Goal: Information Seeking & Learning: Find specific fact

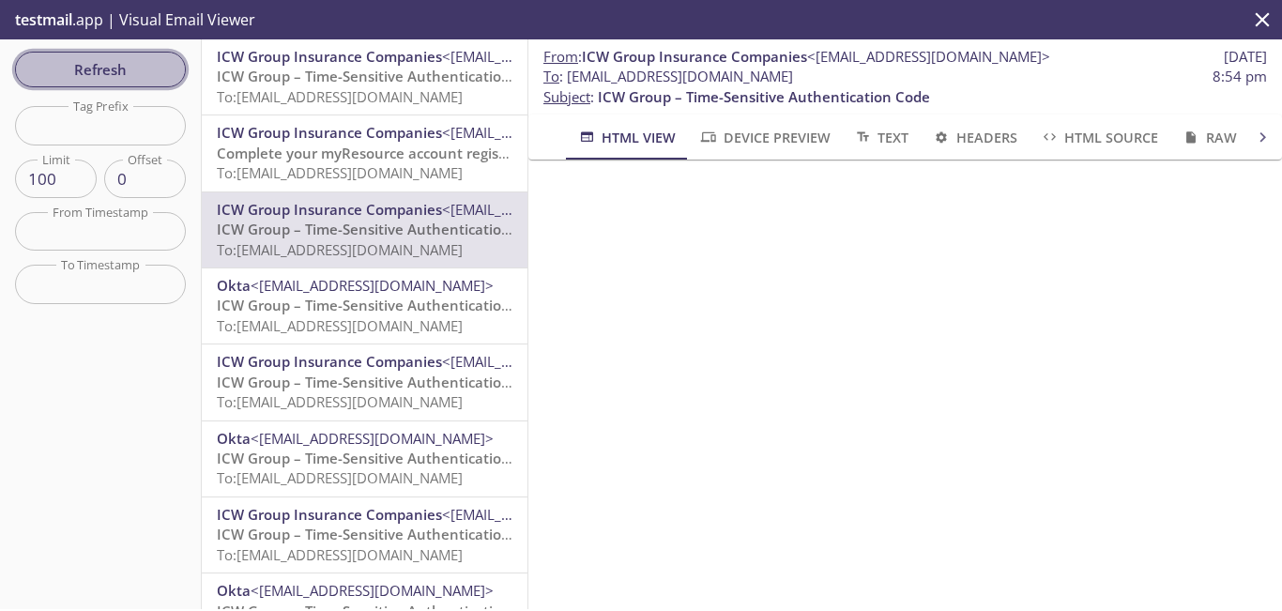
click at [130, 69] on span "Refresh" at bounding box center [100, 69] width 141 height 24
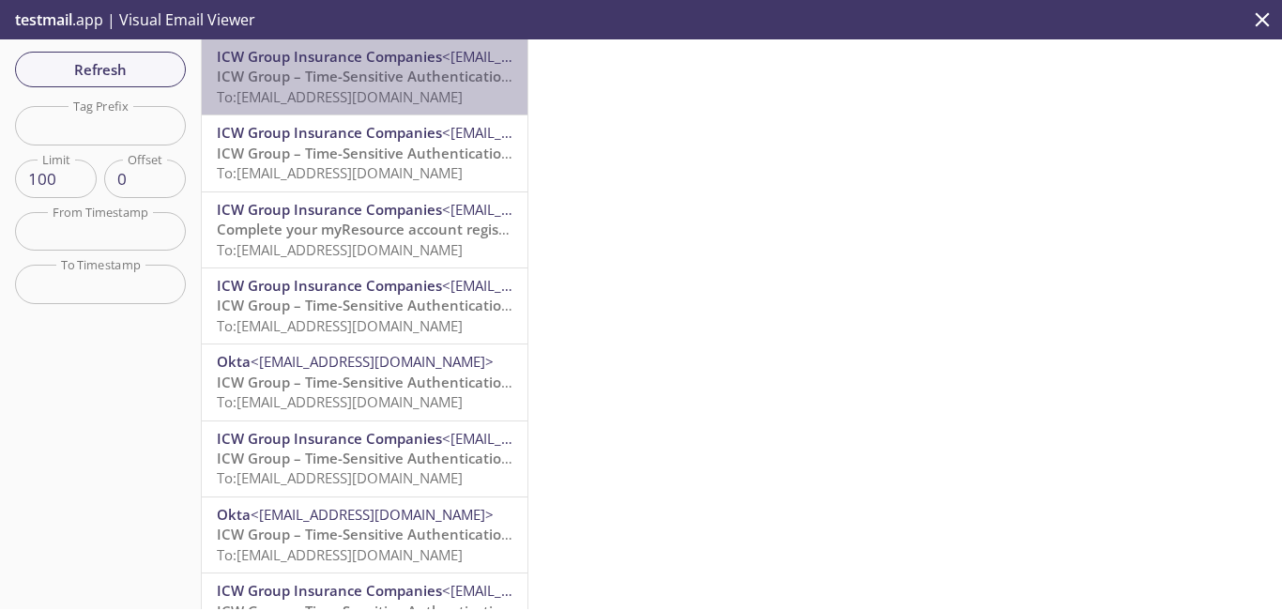
click at [391, 80] on span "ICW Group – Time-Sensitive Authentication Code" at bounding box center [383, 76] width 332 height 19
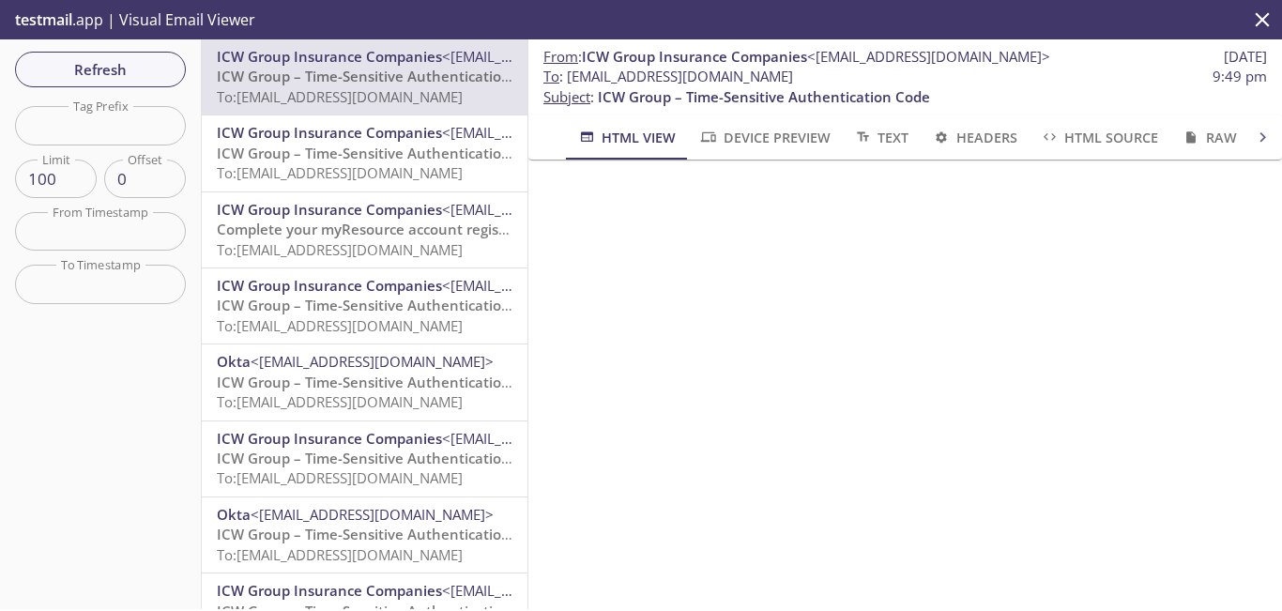
drag, startPoint x: 875, startPoint y: 75, endPoint x: 565, endPoint y: 74, distance: 309.8
click at [569, 74] on span "To : [EMAIL_ADDRESS][DOMAIN_NAME]" at bounding box center [669, 77] width 250 height 20
copy span "[EMAIL_ADDRESS][DOMAIN_NAME]"
click at [150, 72] on span "Refresh" at bounding box center [100, 69] width 141 height 24
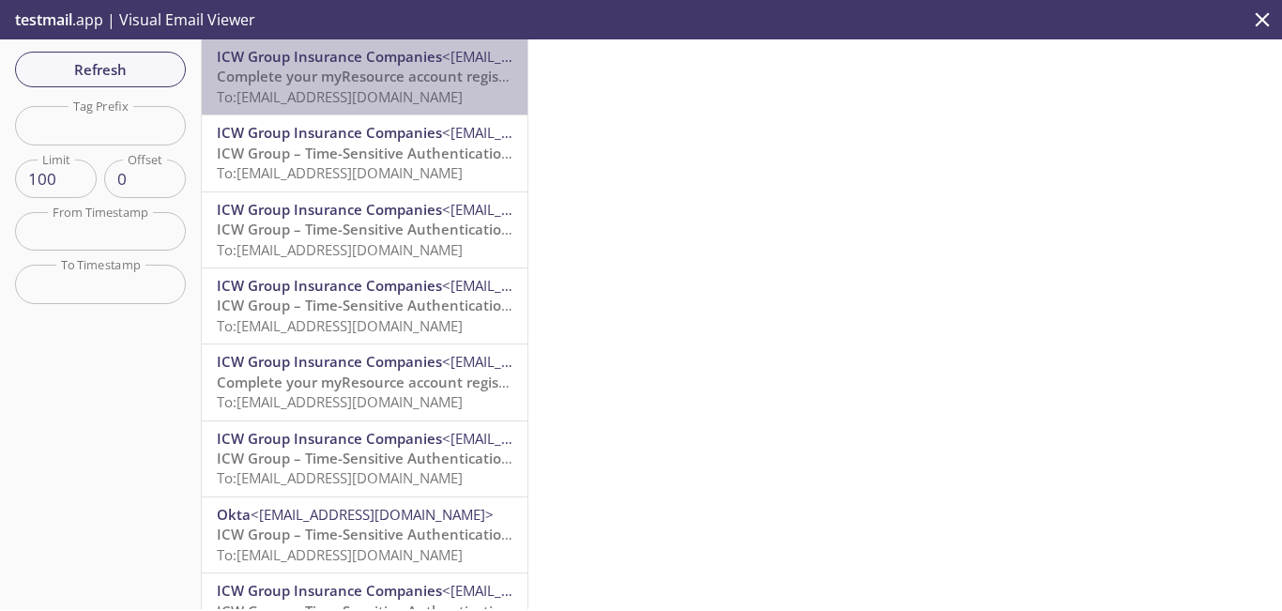
click at [397, 93] on span "To: [EMAIL_ADDRESS][DOMAIN_NAME]" at bounding box center [340, 96] width 246 height 19
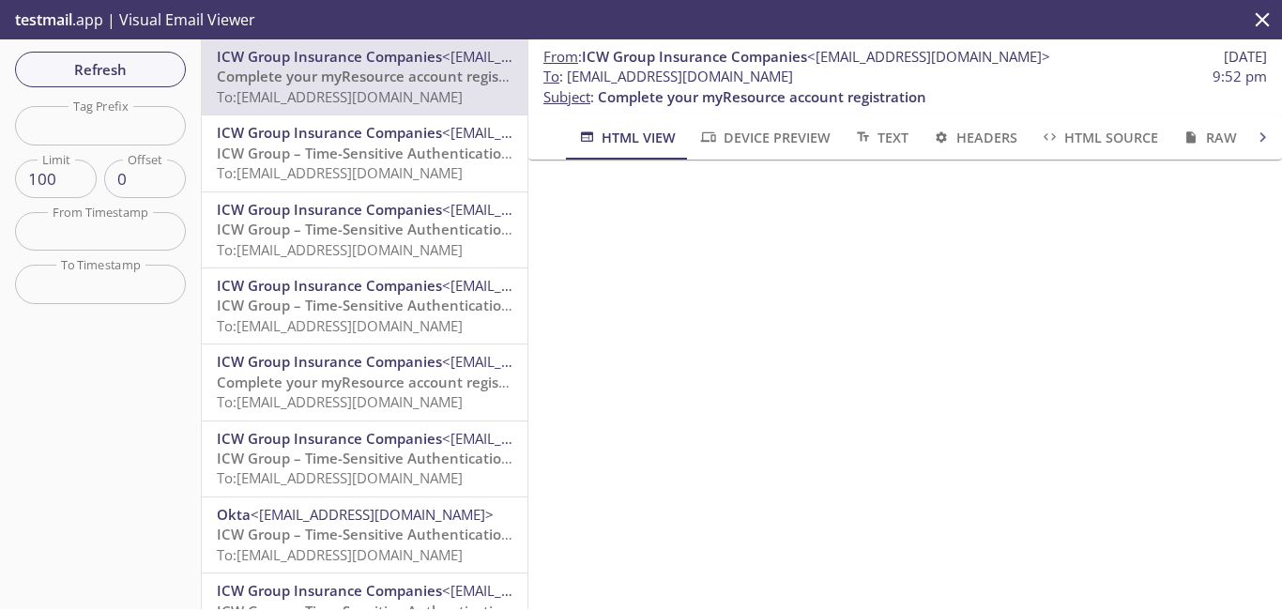
drag, startPoint x: 876, startPoint y: 76, endPoint x: 569, endPoint y: 75, distance: 307.0
click at [569, 75] on span "To : [EMAIL_ADDRESS][DOMAIN_NAME] 9:52 pm" at bounding box center [906, 77] width 724 height 20
click at [141, 70] on span "Refresh" at bounding box center [100, 69] width 141 height 24
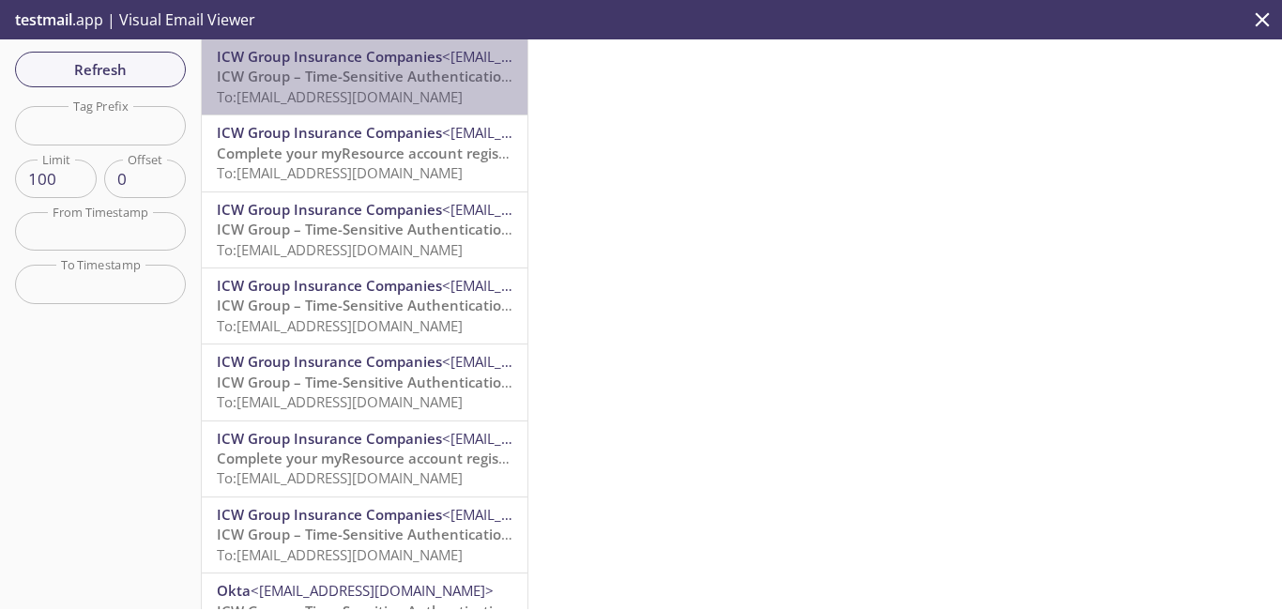
click at [426, 82] on span "ICW Group – Time-Sensitive Authentication Code" at bounding box center [383, 76] width 332 height 19
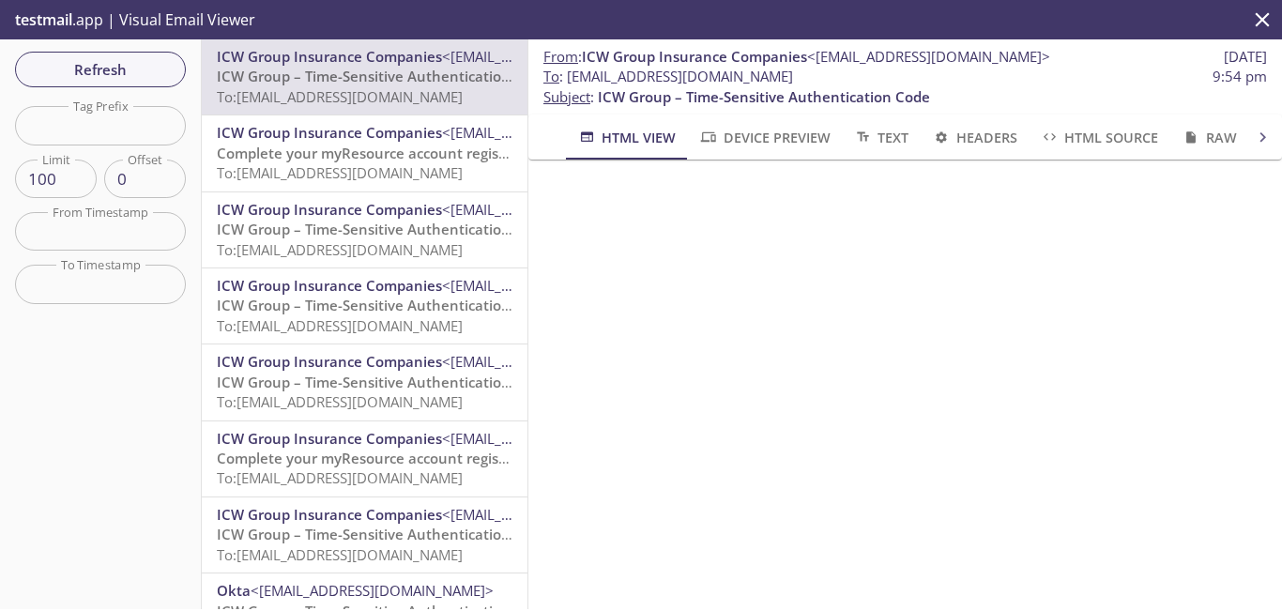
drag, startPoint x: 871, startPoint y: 72, endPoint x: 572, endPoint y: 80, distance: 299.6
click at [572, 80] on span "To : [EMAIL_ADDRESS][DOMAIN_NAME]" at bounding box center [669, 77] width 250 height 20
copy span "[EMAIL_ADDRESS][DOMAIN_NAME]"
click at [143, 70] on span "Refresh" at bounding box center [100, 69] width 141 height 24
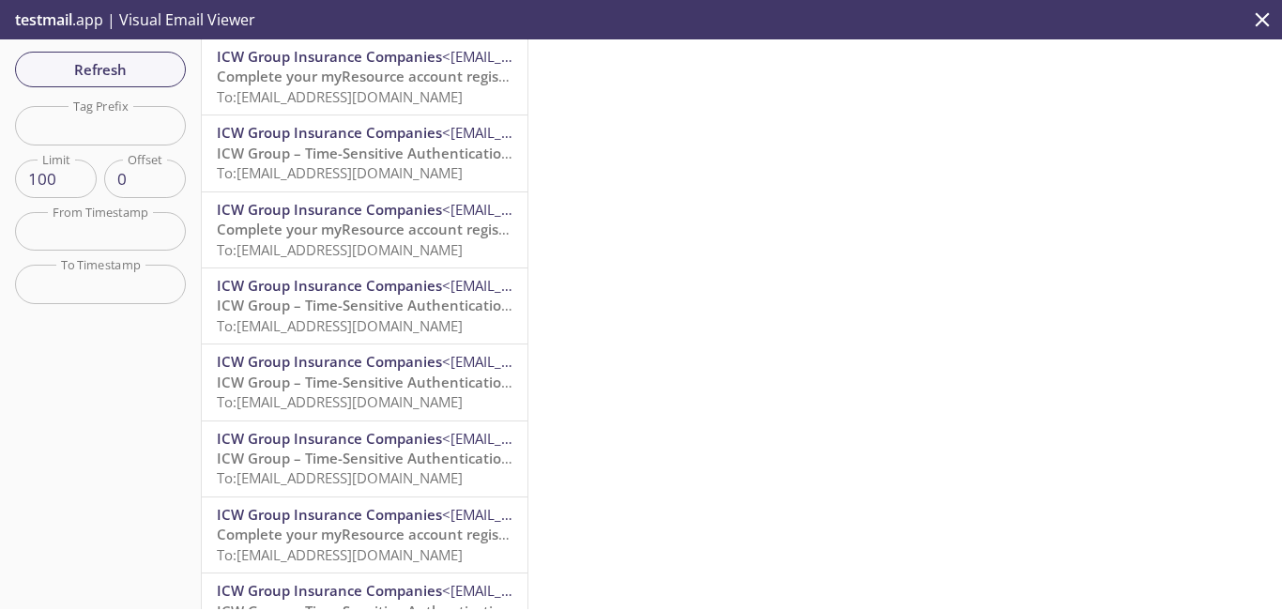
click at [438, 92] on span "To: [EMAIL_ADDRESS][DOMAIN_NAME]" at bounding box center [340, 96] width 246 height 19
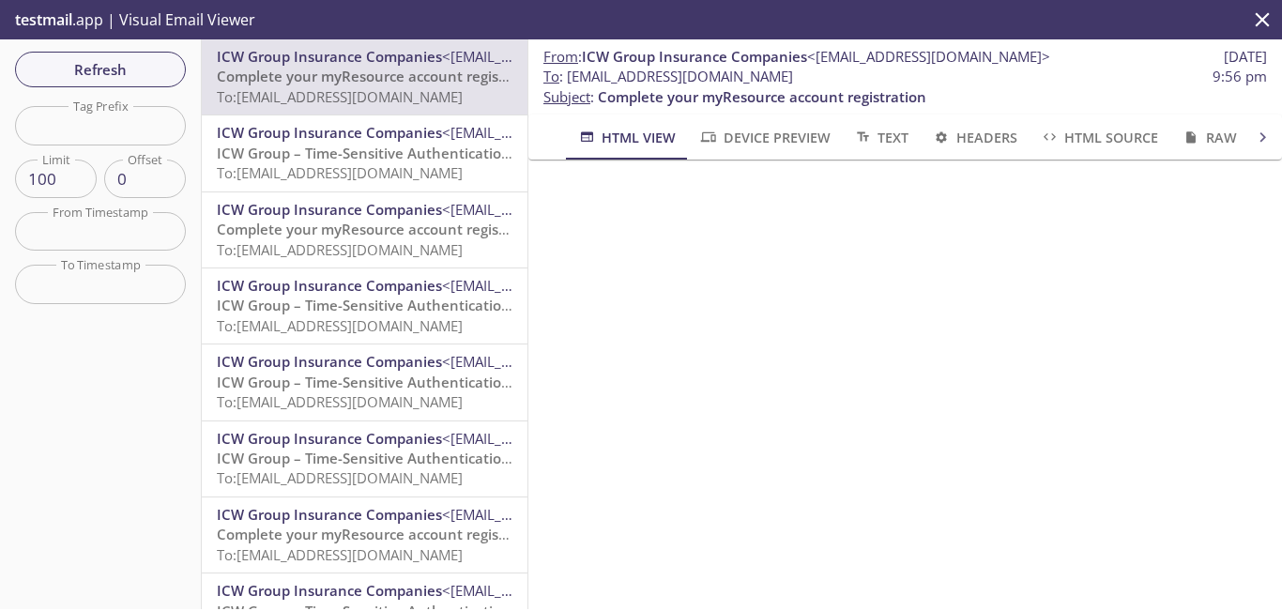
drag, startPoint x: 881, startPoint y: 78, endPoint x: 572, endPoint y: 77, distance: 308.8
click at [572, 77] on span "To : [EMAIL_ADDRESS][DOMAIN_NAME] 9:56 pm" at bounding box center [906, 77] width 724 height 20
copy span "[EMAIL_ADDRESS][DOMAIN_NAME]"
click at [118, 69] on span "Refresh" at bounding box center [100, 69] width 141 height 24
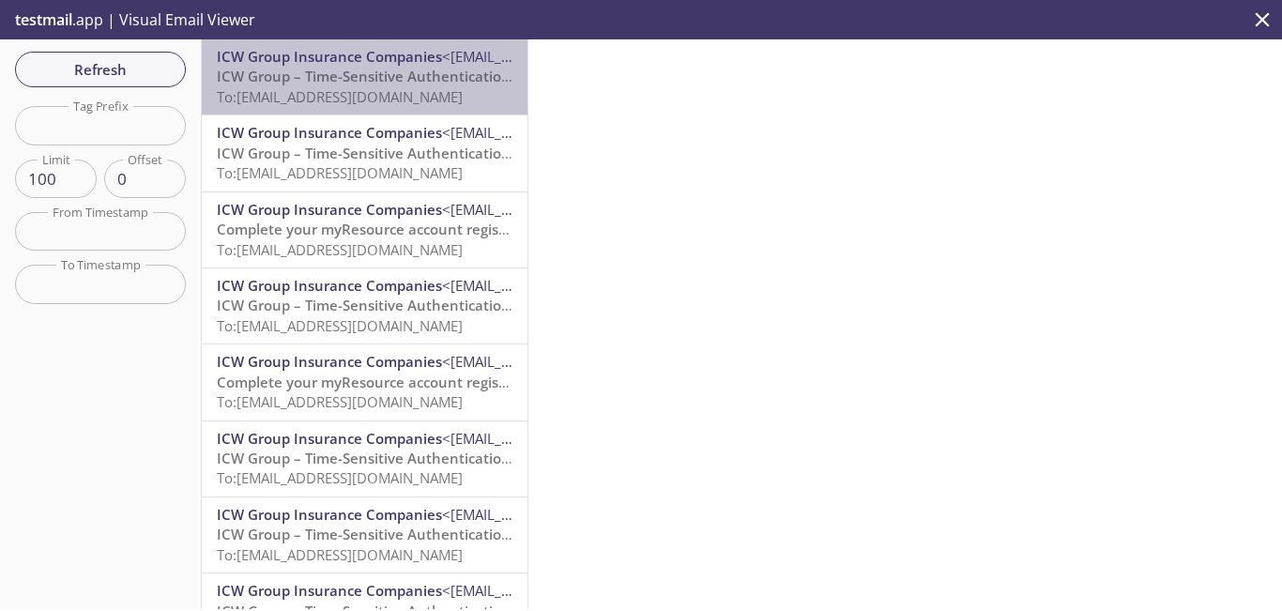
click at [378, 90] on span "To: [EMAIL_ADDRESS][DOMAIN_NAME]" at bounding box center [340, 96] width 246 height 19
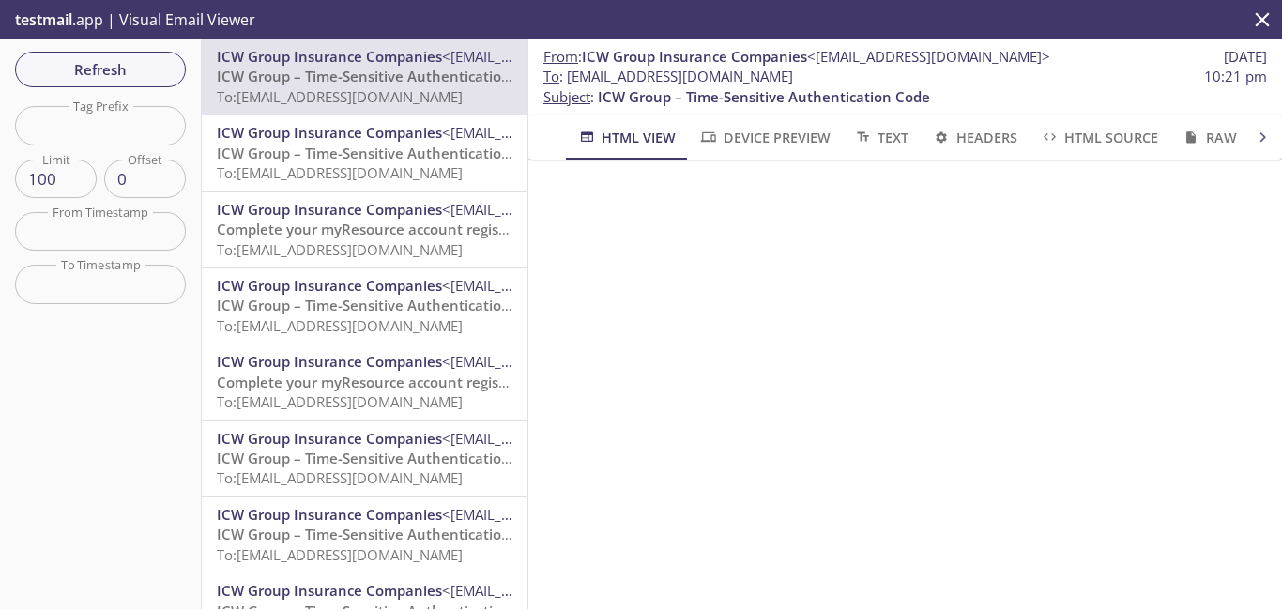
drag, startPoint x: 871, startPoint y: 78, endPoint x: 569, endPoint y: 75, distance: 302.3
click at [569, 75] on span "To : [EMAIL_ADDRESS][DOMAIN_NAME]" at bounding box center [669, 77] width 250 height 20
copy span "[EMAIL_ADDRESS][DOMAIN_NAME]"
click at [139, 69] on span "Refresh" at bounding box center [100, 69] width 141 height 24
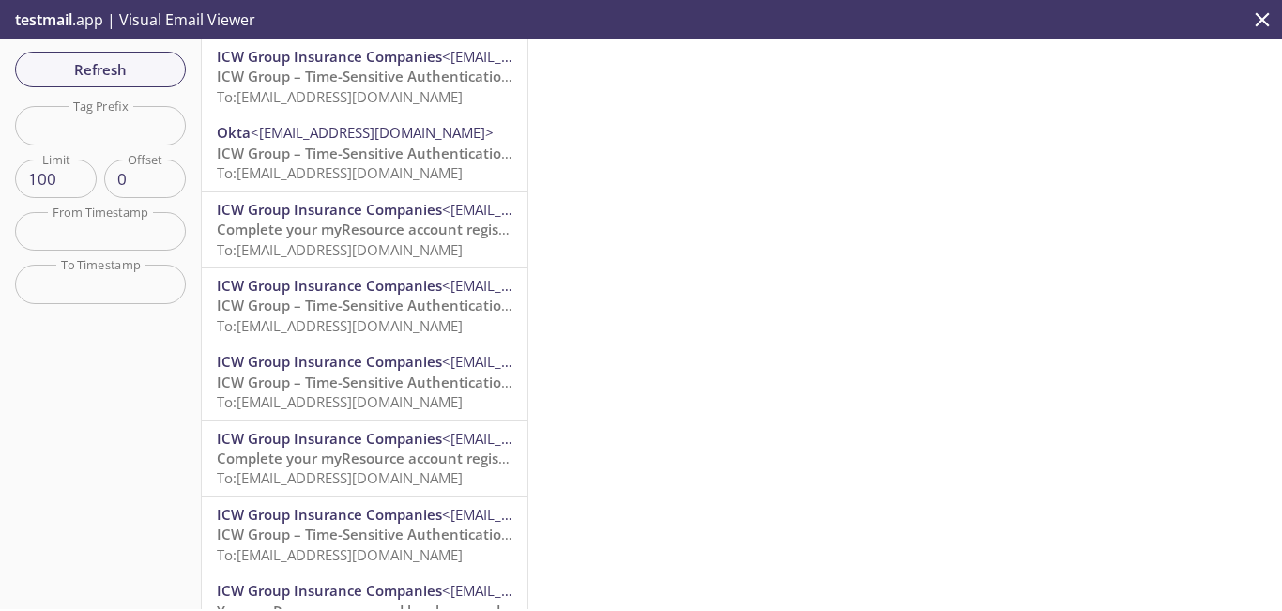
click at [330, 75] on span "ICW Group – Time-Sensitive Authentication Code" at bounding box center [383, 76] width 332 height 19
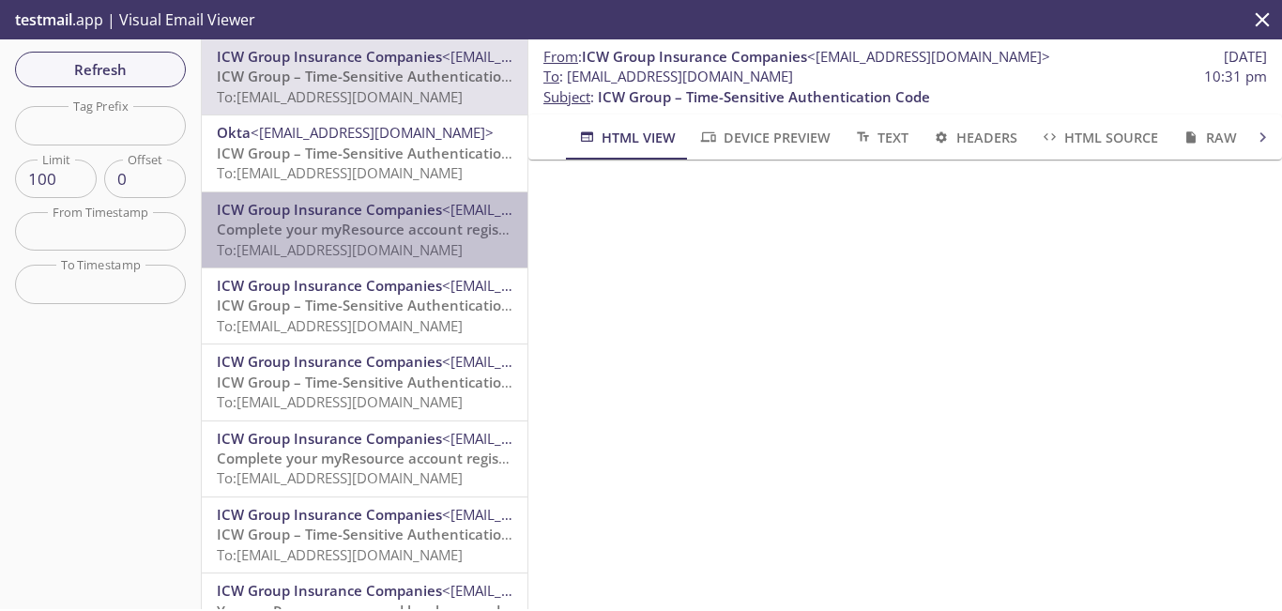
click at [403, 241] on span "To: [EMAIL_ADDRESS][DOMAIN_NAME]" at bounding box center [340, 249] width 246 height 19
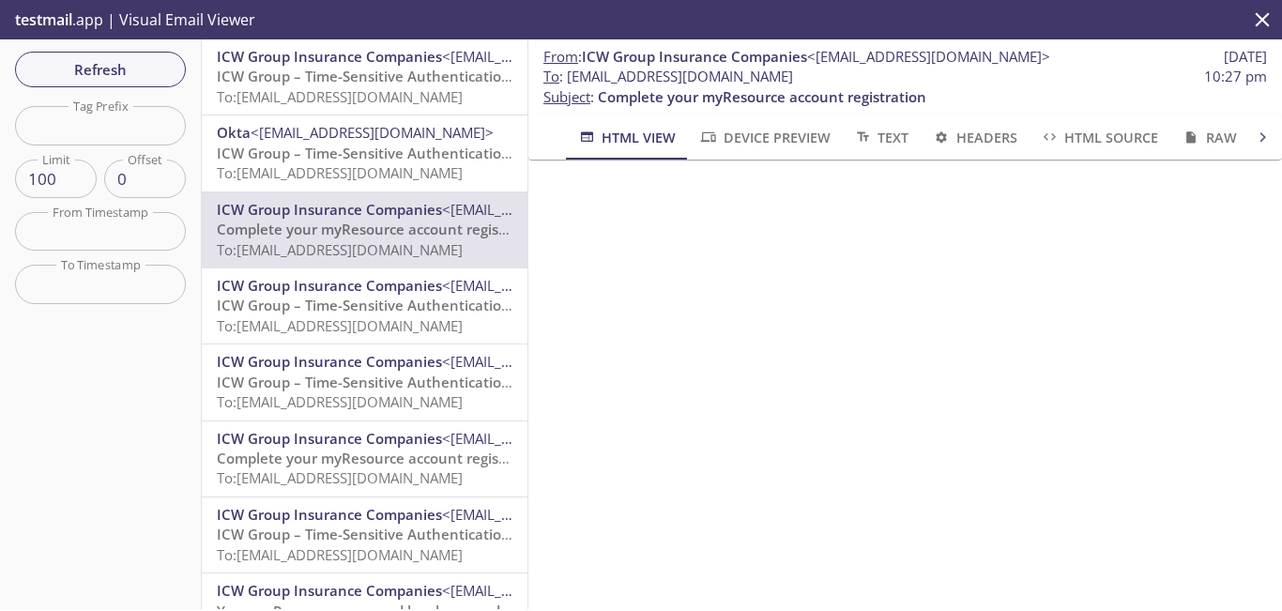
drag, startPoint x: 778, startPoint y: 69, endPoint x: 569, endPoint y: 77, distance: 209.5
click at [569, 77] on span "To : [EMAIL_ADDRESS][DOMAIN_NAME] 10:27 pm" at bounding box center [906, 77] width 724 height 20
click at [118, 84] on button "Refresh" at bounding box center [100, 70] width 171 height 36
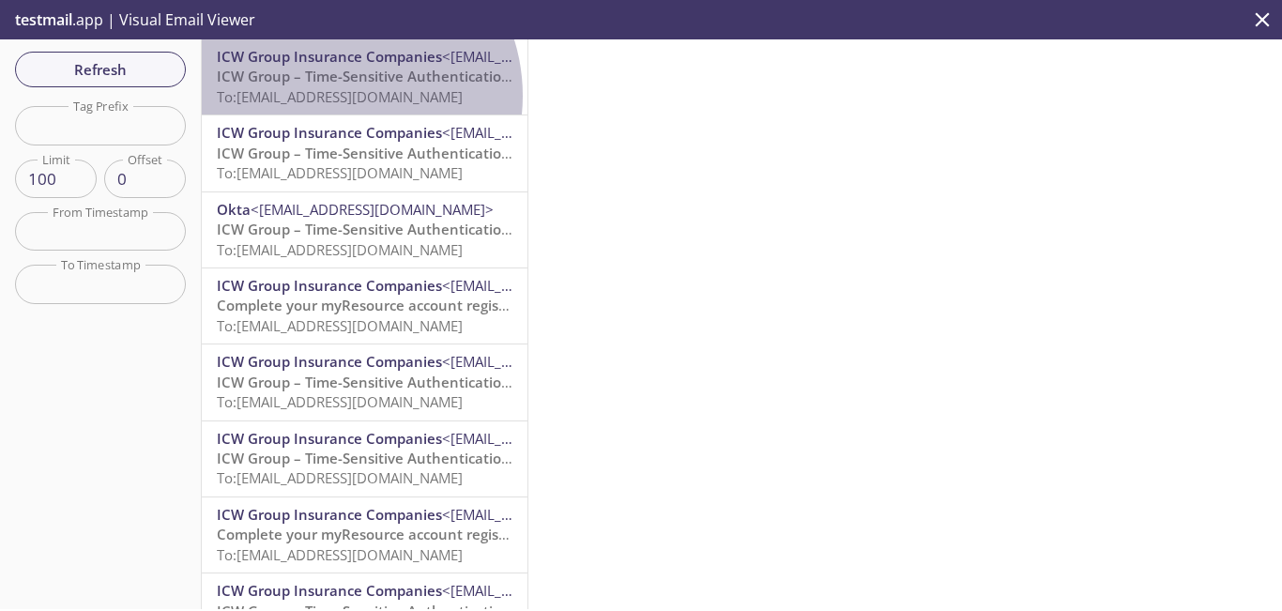
click at [333, 96] on span "To: [EMAIL_ADDRESS][DOMAIN_NAME]" at bounding box center [340, 96] width 246 height 19
